Goal: Contribute content: Contribute content

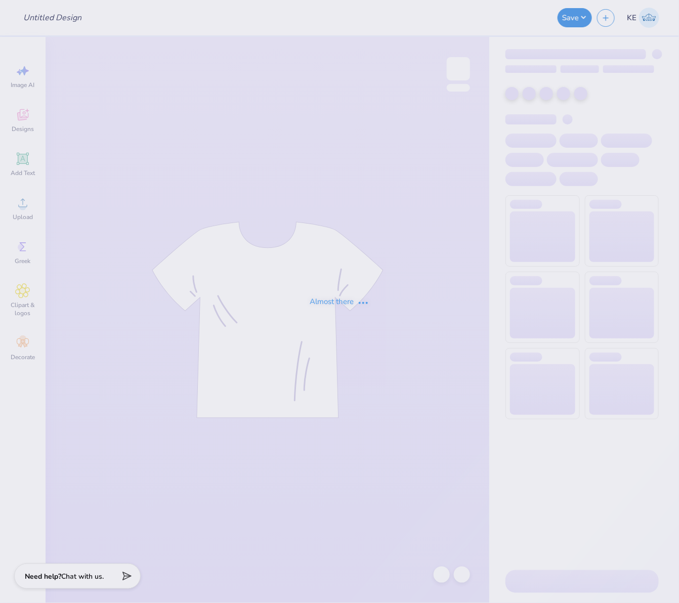
type input "sigma chi vintage"
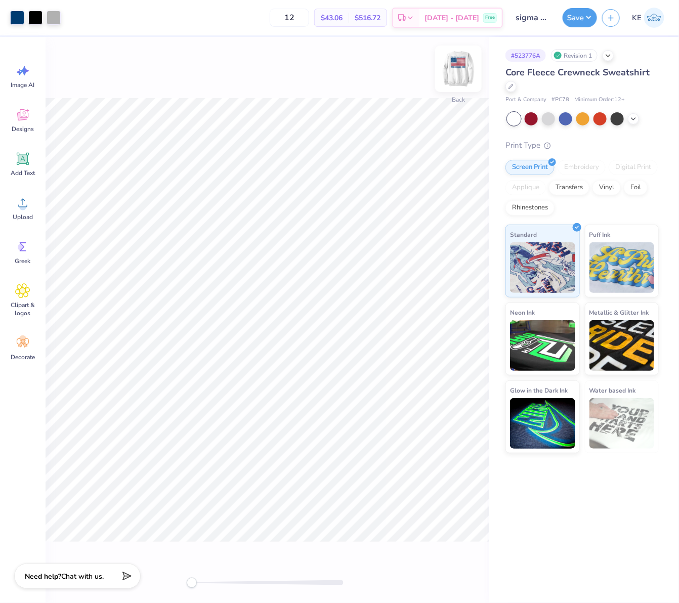
click at [456, 72] on img at bounding box center [458, 69] width 40 height 40
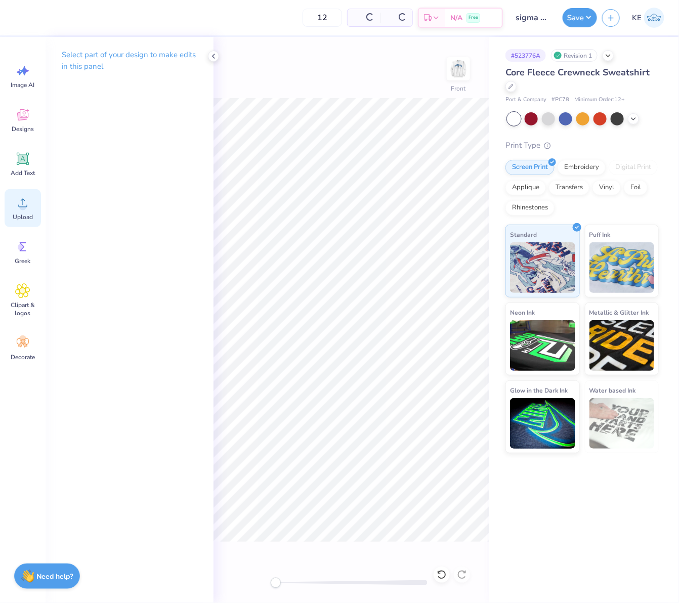
click at [23, 216] on span "Upload" at bounding box center [23, 217] width 20 height 8
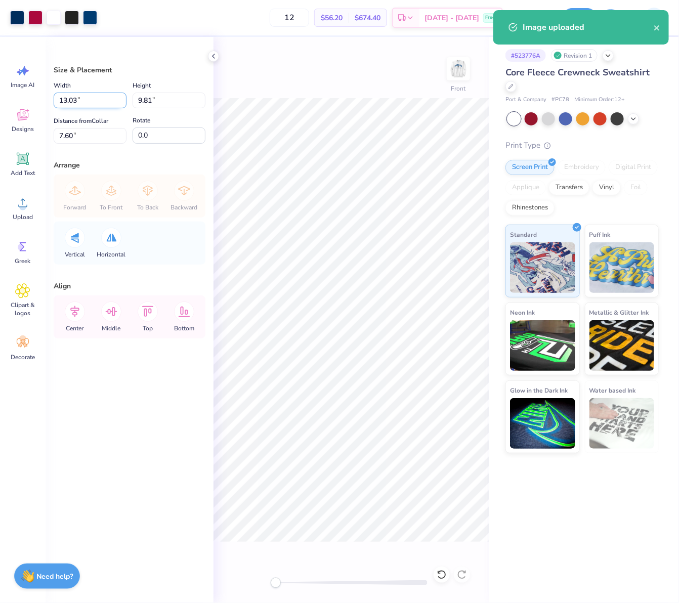
click at [88, 100] on input "13.03" at bounding box center [90, 101] width 73 height 16
type input "12.50"
type input "9.41"
type input "3"
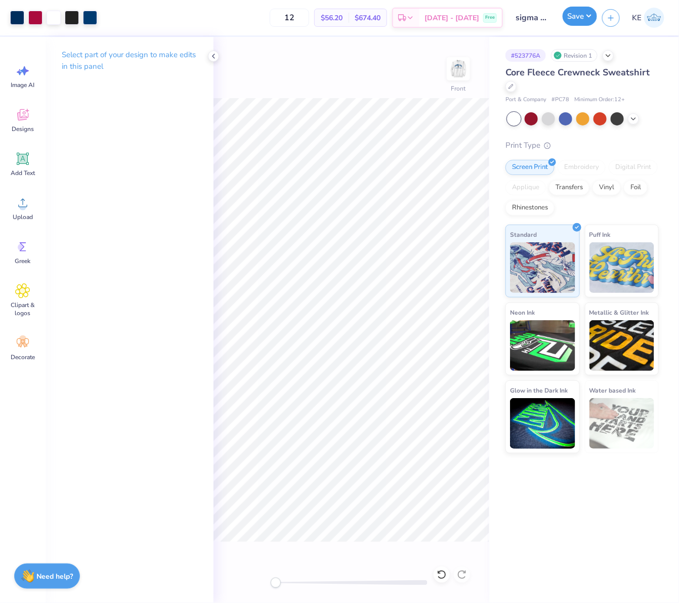
click at [591, 19] on button "Save" at bounding box center [580, 16] width 34 height 19
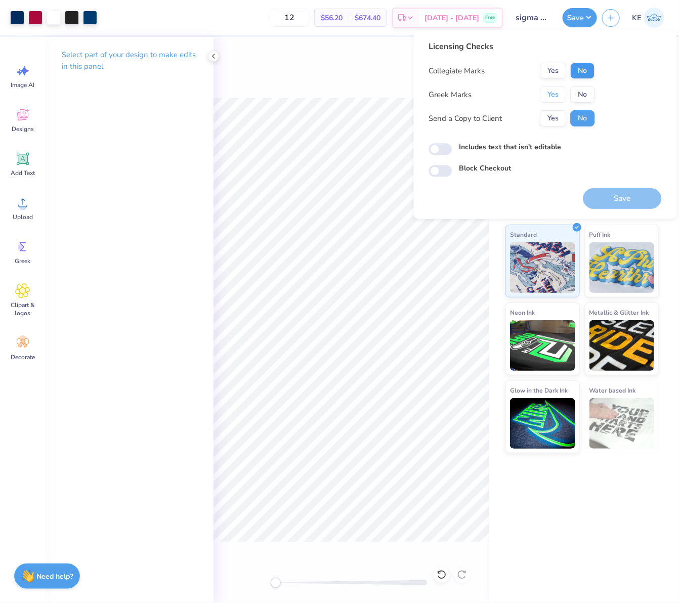
drag, startPoint x: 556, startPoint y: 90, endPoint x: 578, endPoint y: 69, distance: 30.8
click at [562, 85] on div "Collegiate Marks Yes No Greek Marks Yes No Send a Copy to Client Yes No" at bounding box center [512, 95] width 166 height 64
click at [579, 68] on button "No" at bounding box center [583, 71] width 24 height 16
click at [563, 91] on button "Yes" at bounding box center [553, 95] width 26 height 16
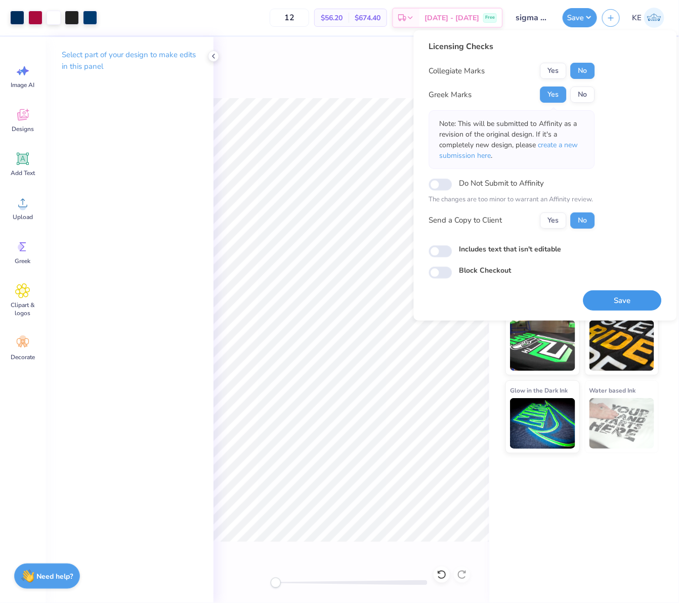
click at [620, 303] on button "Save" at bounding box center [622, 300] width 78 height 21
